Goal: Find specific page/section: Find specific page/section

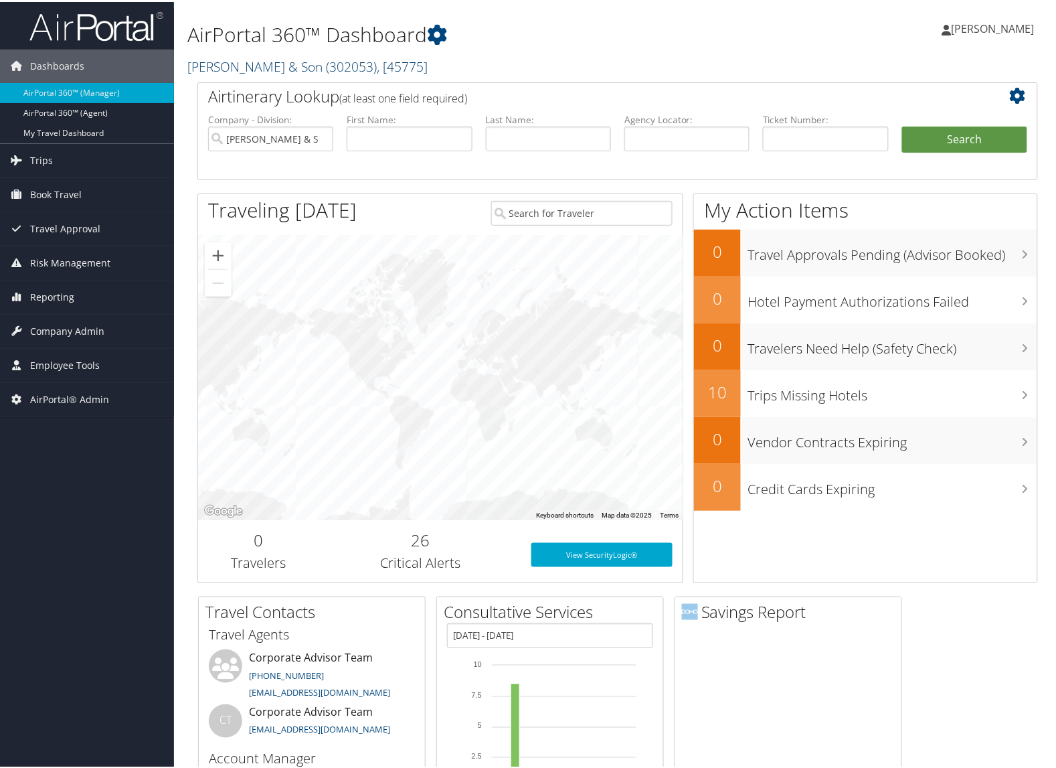
click at [202, 64] on link "CH Guenther & Son ( 302053 ) , [ 45775 ]" at bounding box center [307, 65] width 240 height 18
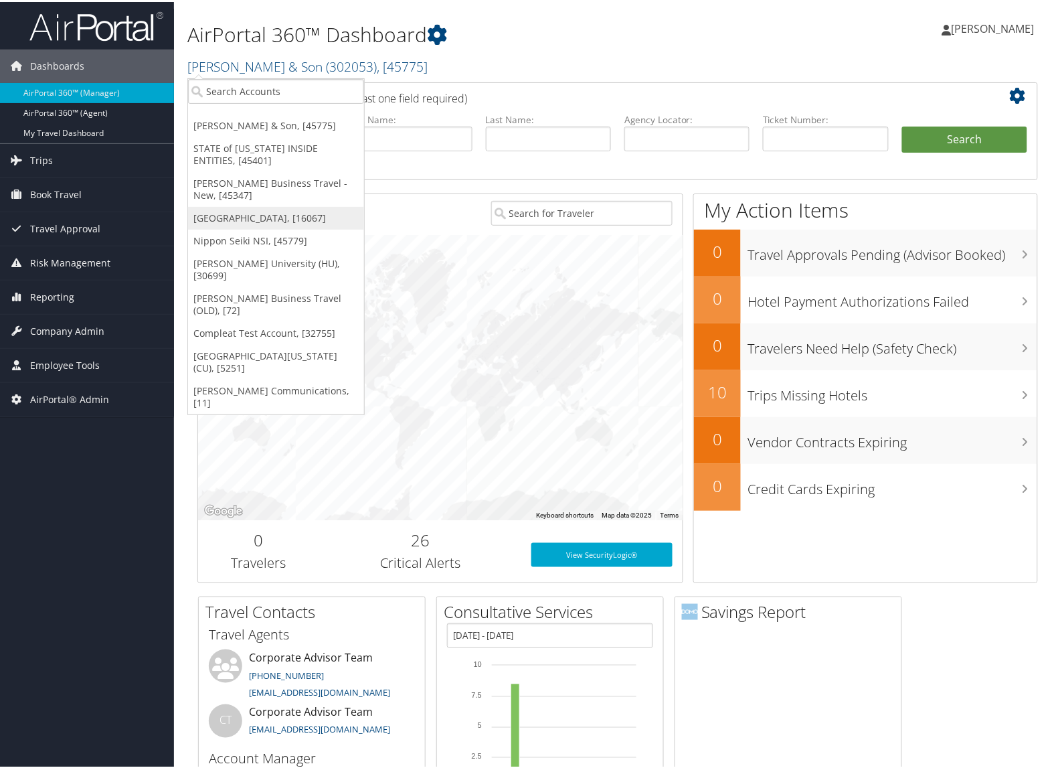
click at [221, 209] on link "[GEOGRAPHIC_DATA], [16067]" at bounding box center [276, 216] width 176 height 23
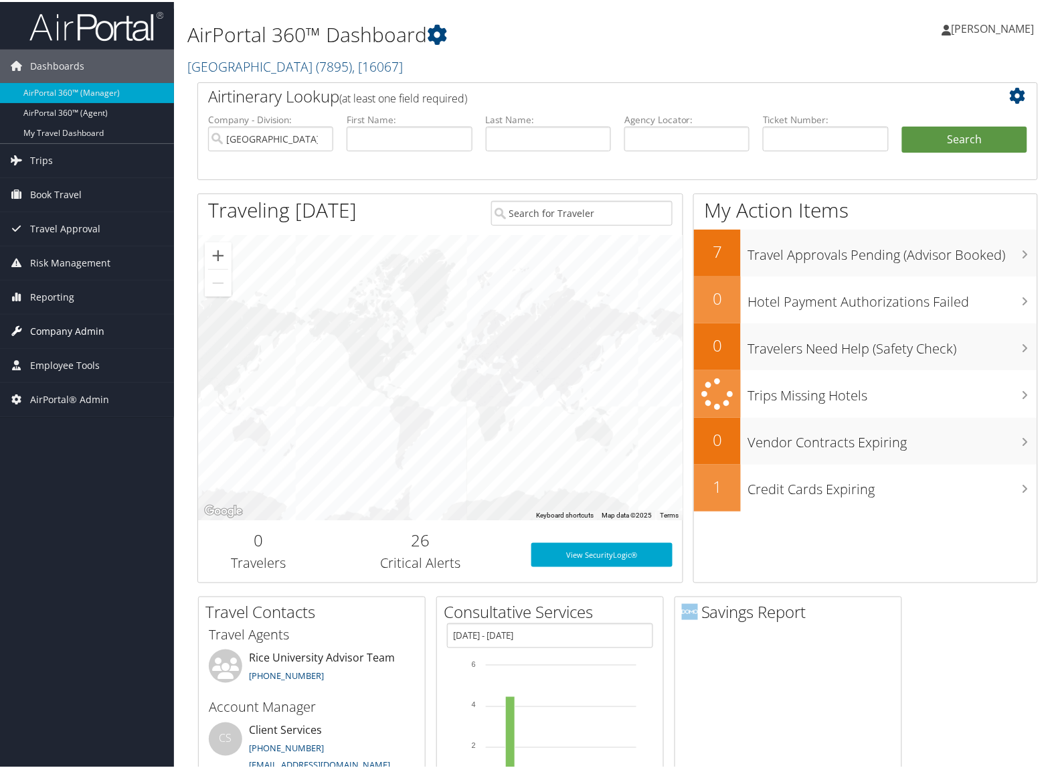
click at [51, 321] on span "Company Admin" at bounding box center [67, 329] width 74 height 33
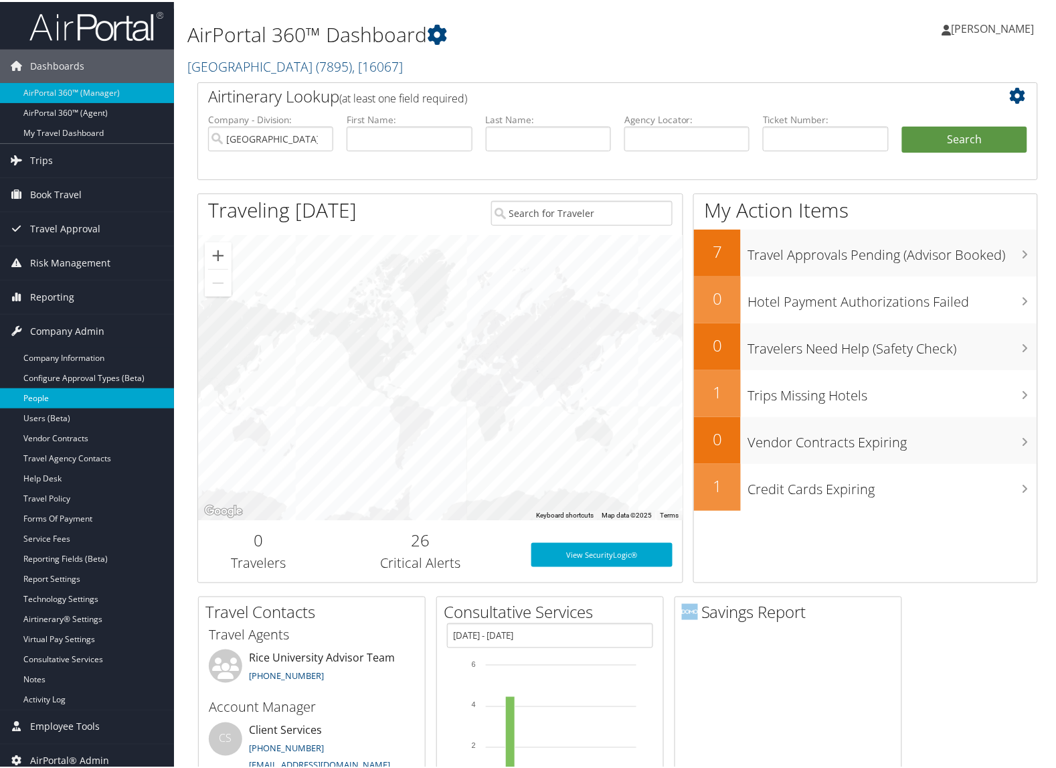
click at [57, 392] on link "People" at bounding box center [87, 396] width 174 height 20
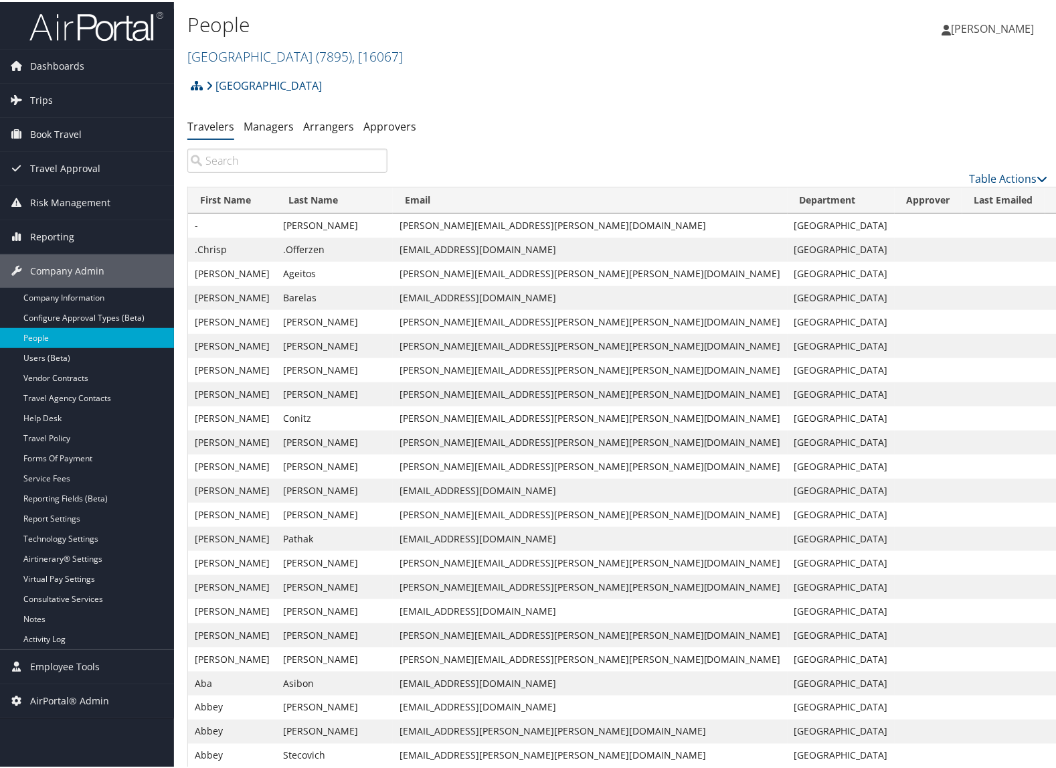
click at [446, 198] on th "Email" at bounding box center [590, 198] width 395 height 26
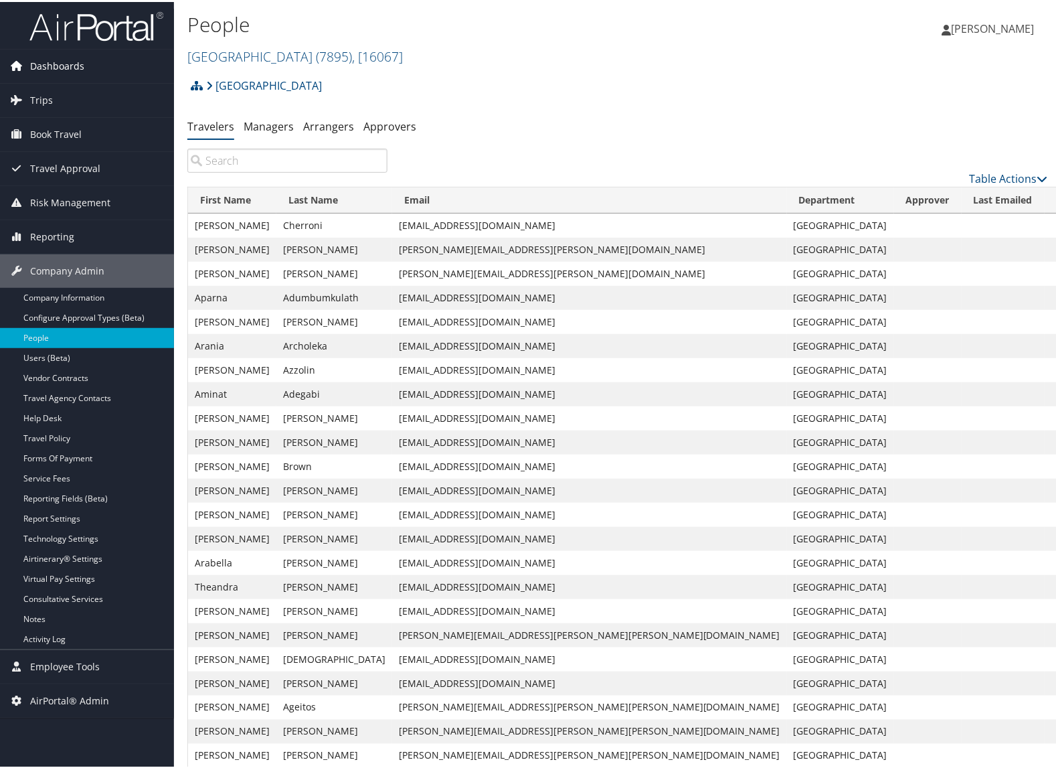
click at [40, 52] on span "Dashboards" at bounding box center [57, 64] width 54 height 33
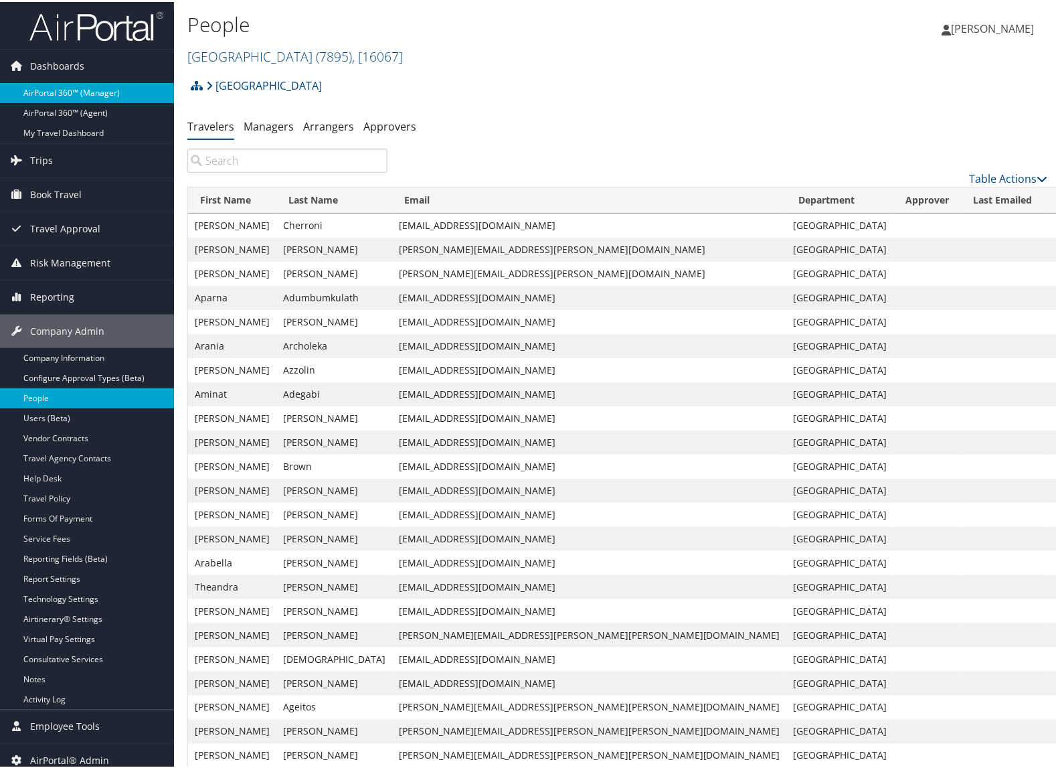
click at [64, 84] on link "AirPortal 360™ (Manager)" at bounding box center [87, 91] width 174 height 20
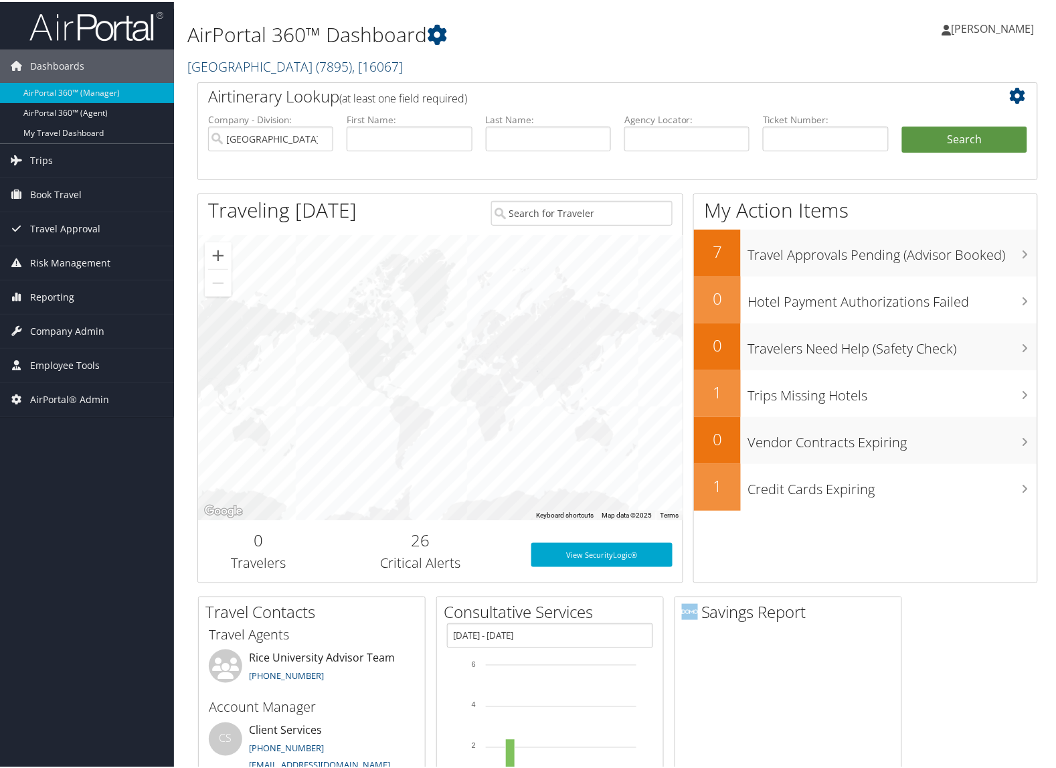
click at [212, 65] on link "Rice University ( 7895 ) , [ 16067 ]" at bounding box center [295, 65] width 216 height 18
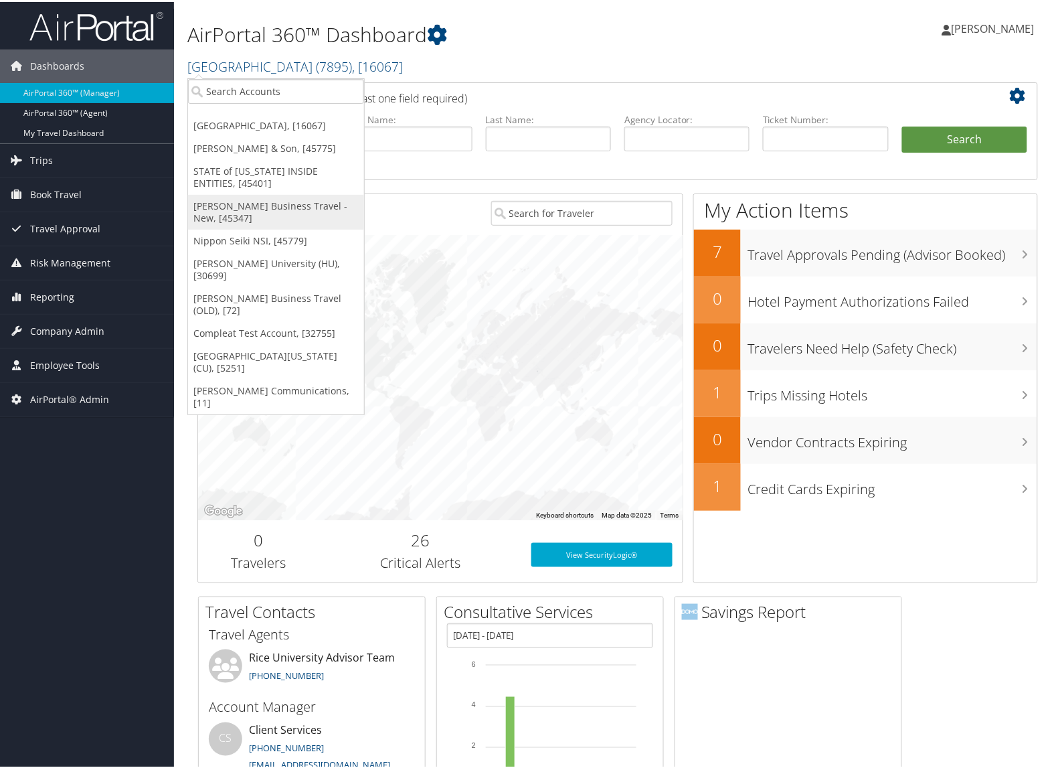
click at [225, 199] on link "[PERSON_NAME] Business Travel - New, [45347]" at bounding box center [276, 210] width 176 height 35
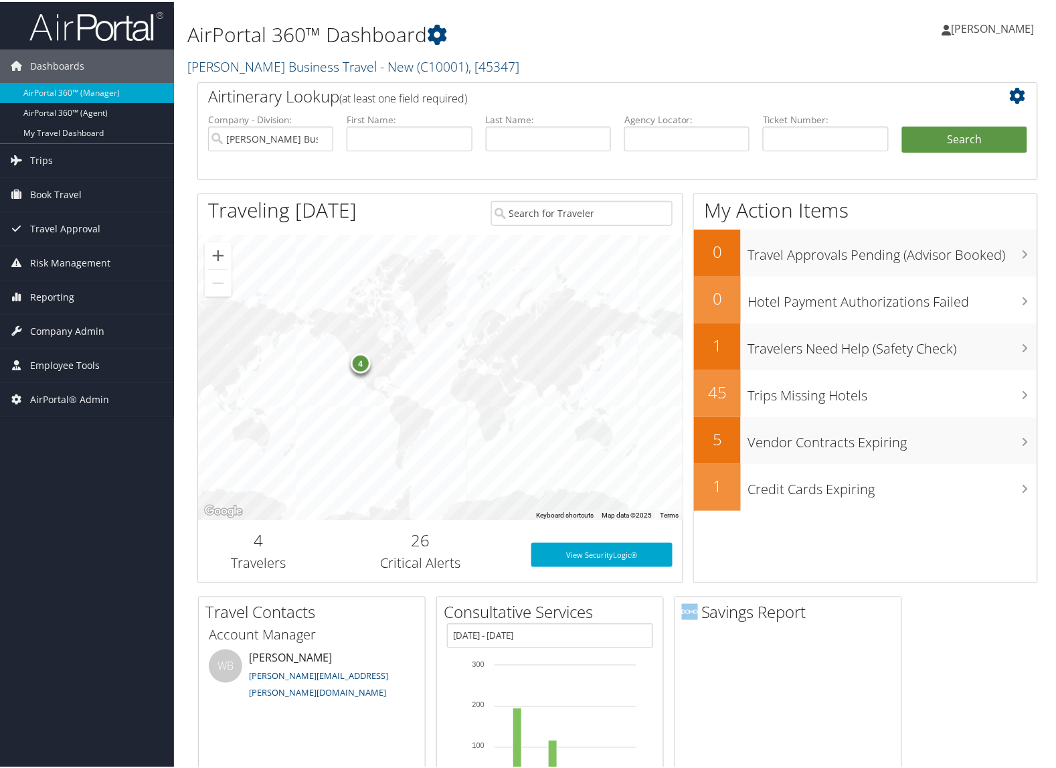
click at [258, 66] on link "Christopherson Business Travel - New ( C10001 ) , [ 45347 ]" at bounding box center [353, 65] width 332 height 18
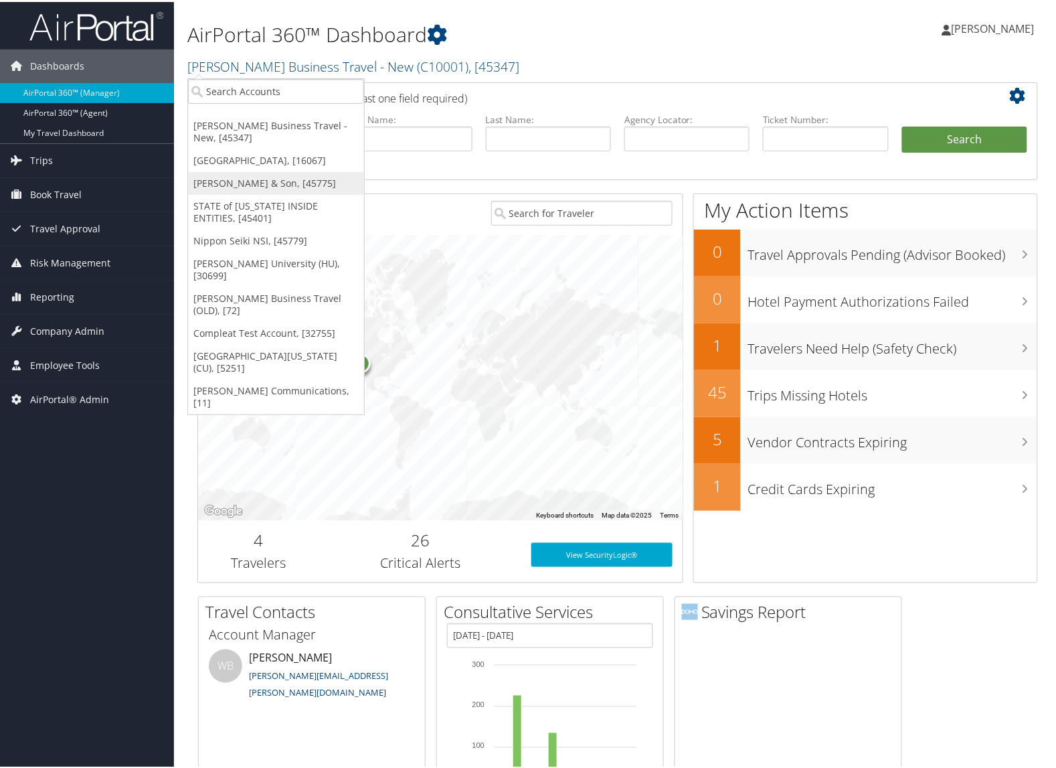
click at [256, 178] on link "[PERSON_NAME] & Son, [45775]" at bounding box center [276, 181] width 176 height 23
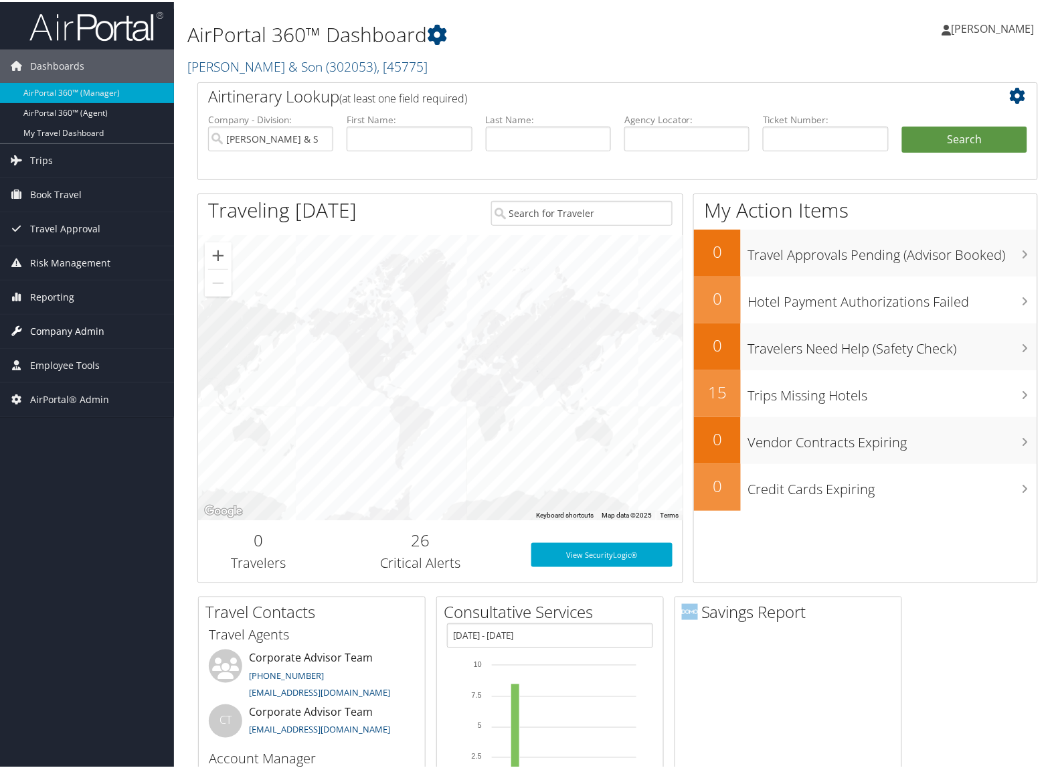
click at [68, 339] on span "Company Admin" at bounding box center [67, 329] width 74 height 33
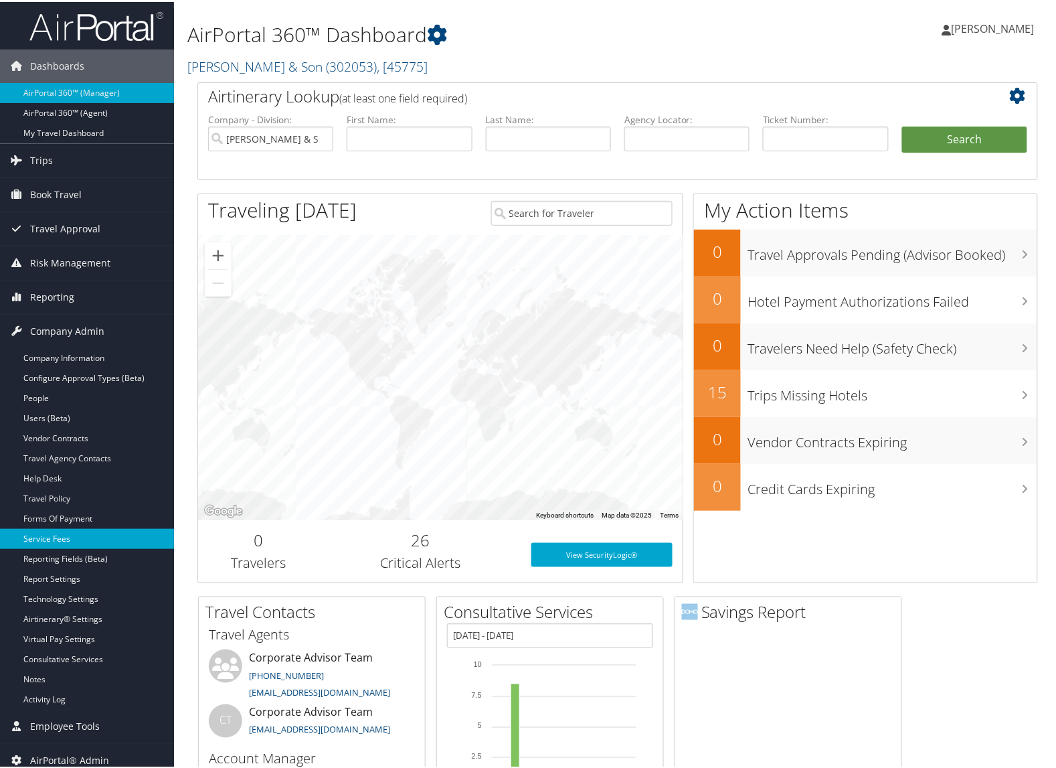
click at [105, 537] on link "Service Fees" at bounding box center [87, 537] width 174 height 20
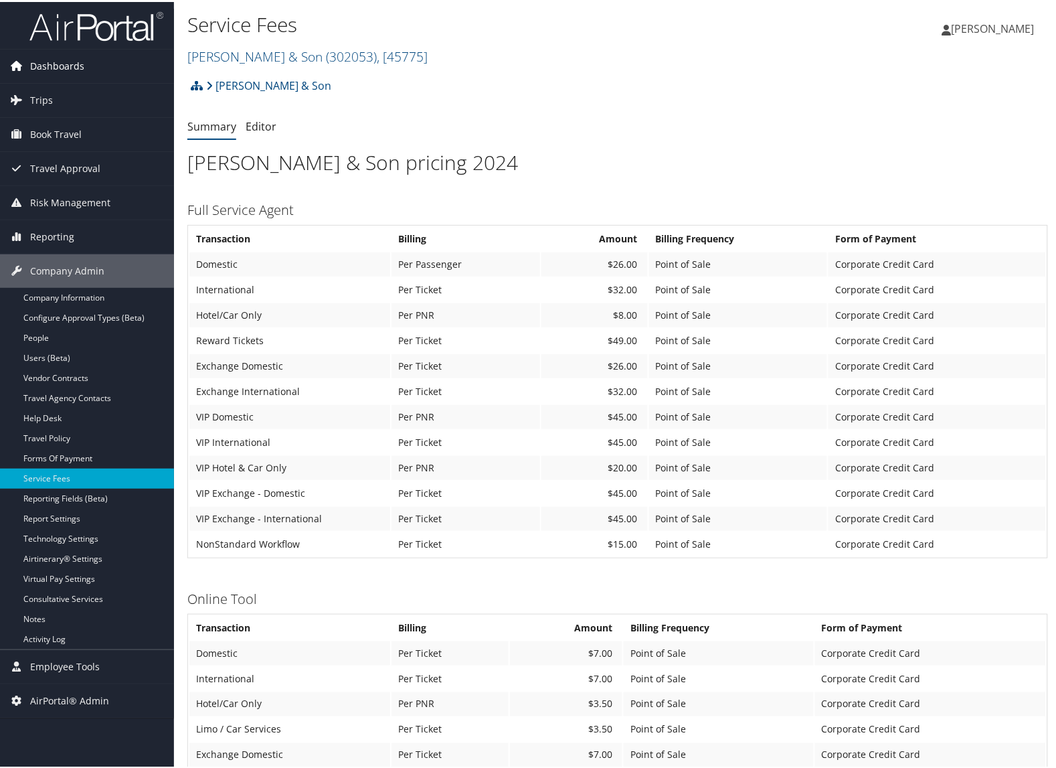
click at [99, 62] on link "Dashboards" at bounding box center [87, 64] width 174 height 33
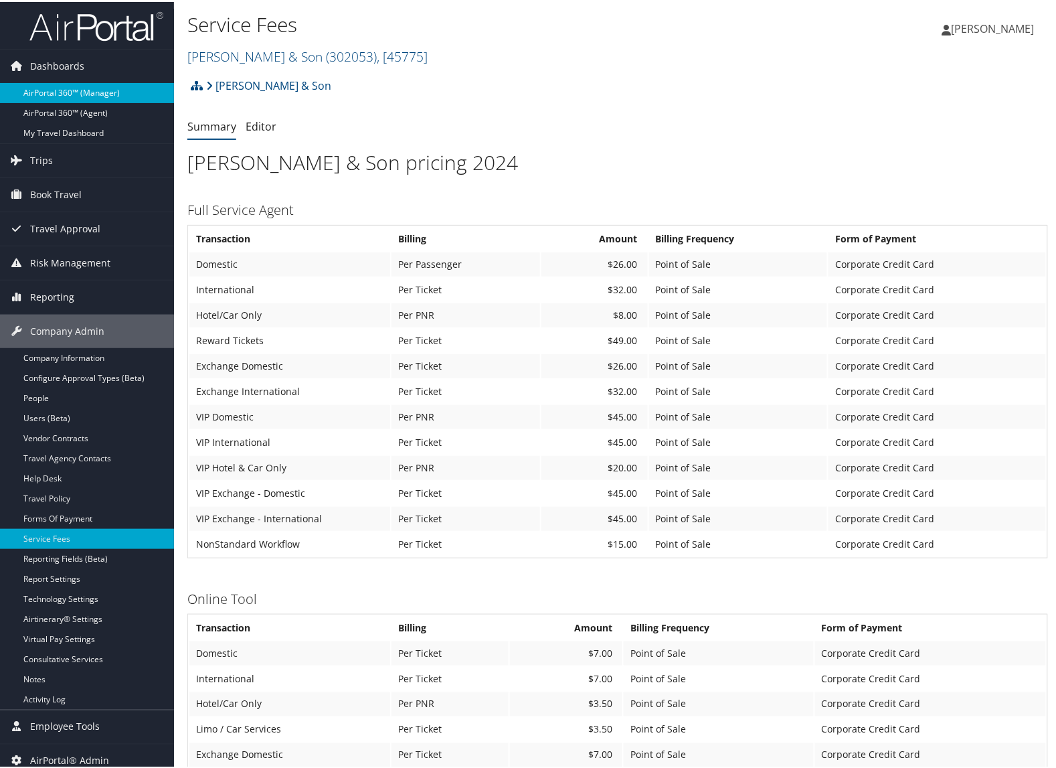
click at [92, 82] on link "AirPortal 360™ (Manager)" at bounding box center [87, 91] width 174 height 20
